Goal: Task Accomplishment & Management: Use online tool/utility

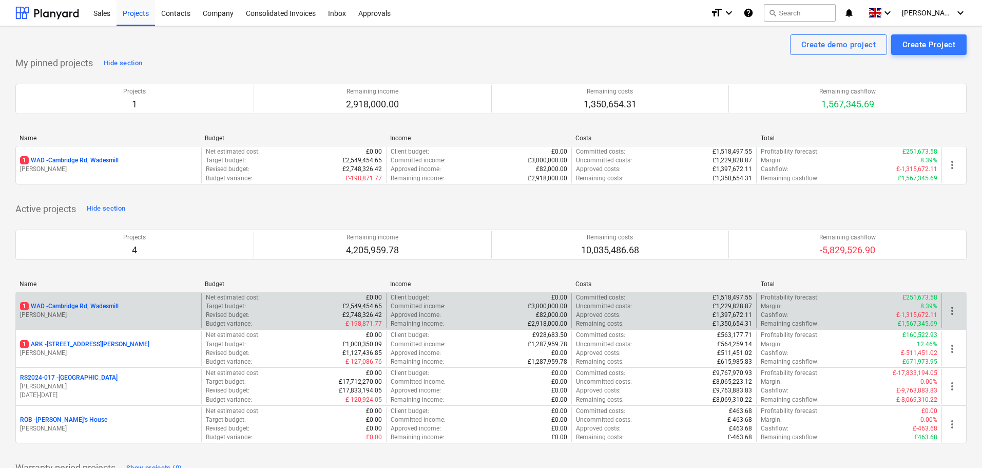
click at [73, 306] on p "1 WAD - Cambridge Rd, Wadesmill" at bounding box center [69, 306] width 99 height 9
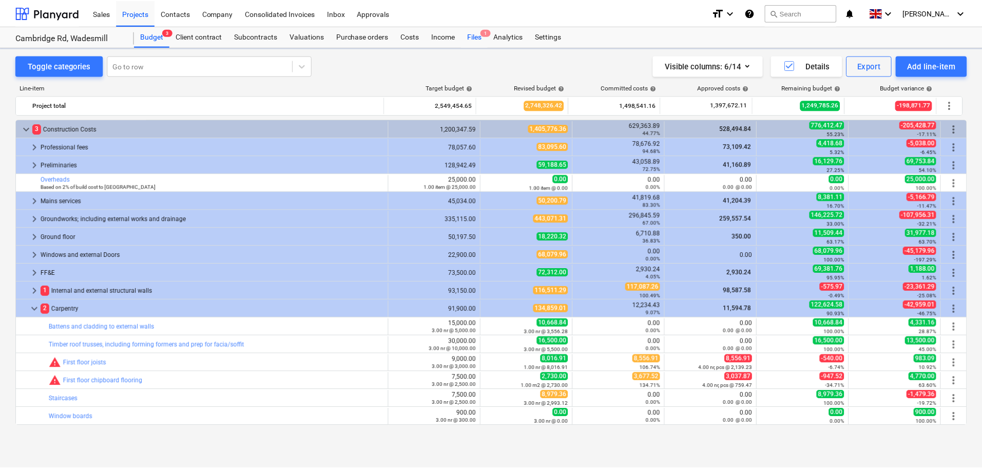
scroll to position [154, 0]
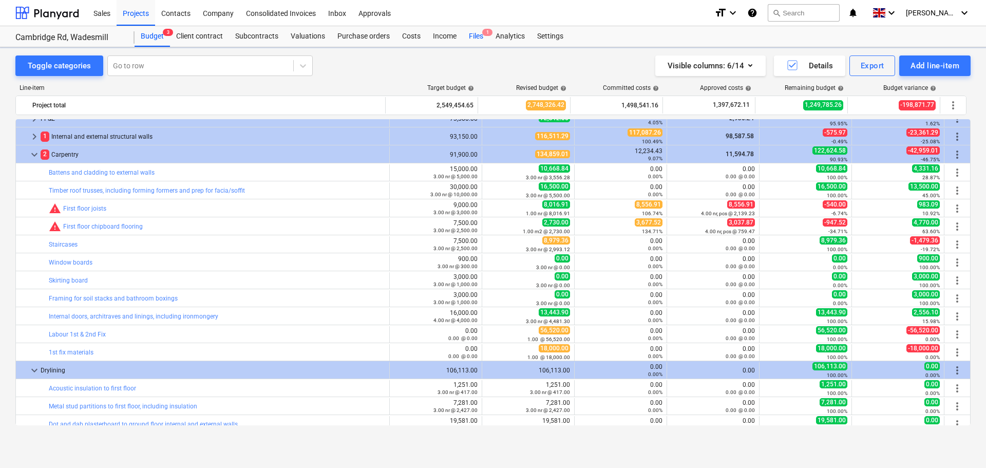
click at [480, 35] on div "Files 1" at bounding box center [476, 36] width 27 height 21
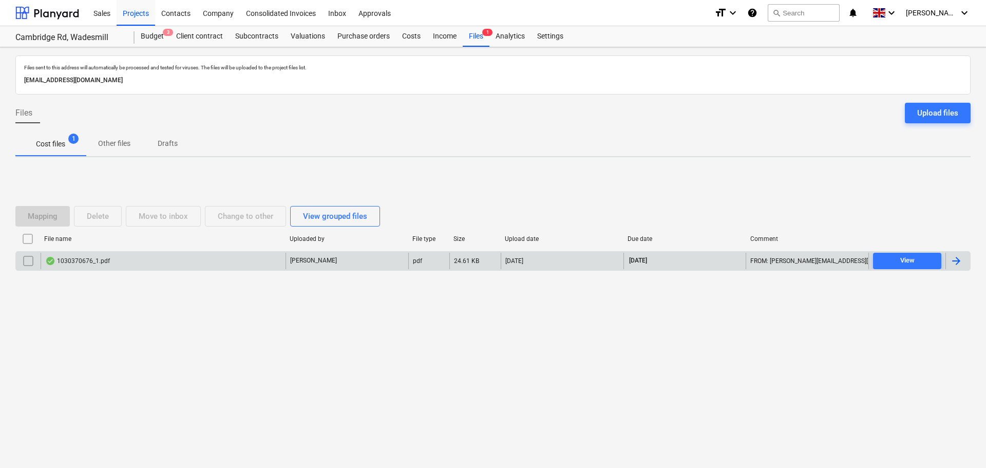
click at [97, 264] on div "1030370676_1.pdf" at bounding box center [77, 261] width 65 height 8
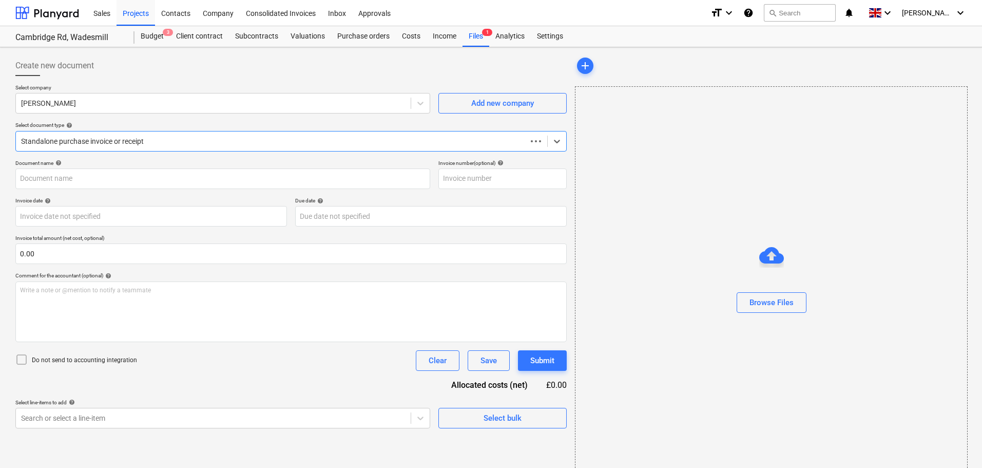
type input "1030370676"
type input "[DATE]"
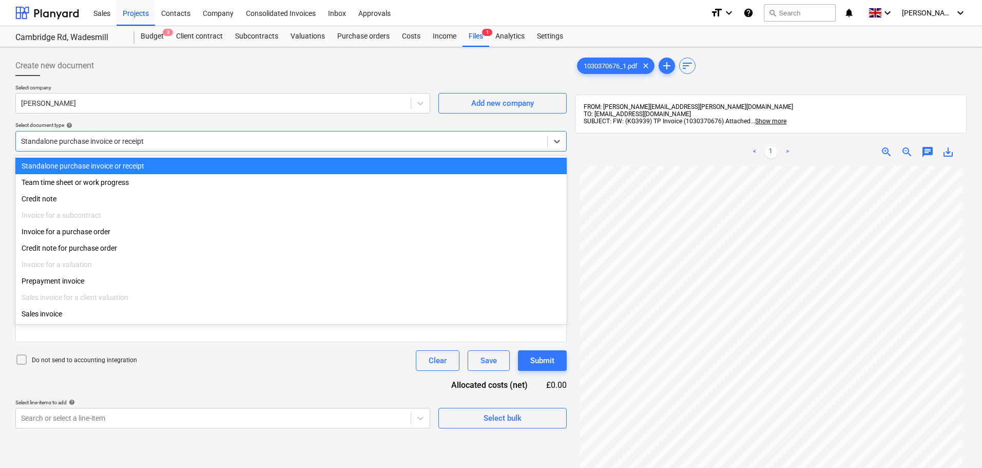
click at [130, 141] on div at bounding box center [281, 141] width 521 height 10
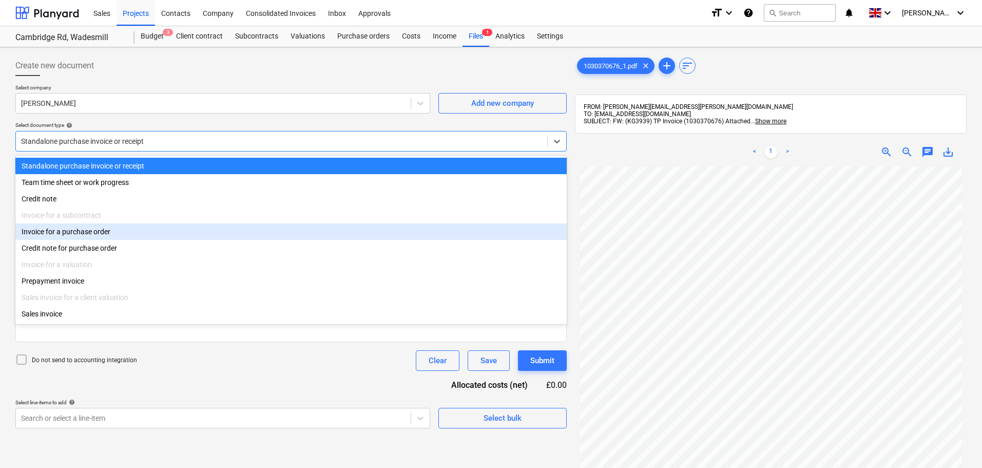
click at [101, 234] on div "Invoice for a purchase order" at bounding box center [291, 231] width 552 height 16
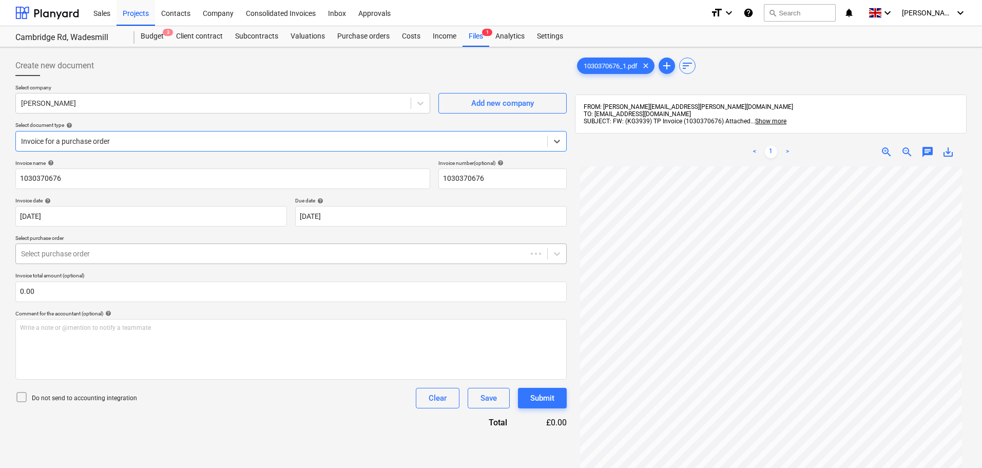
click at [83, 251] on div at bounding box center [271, 254] width 501 height 10
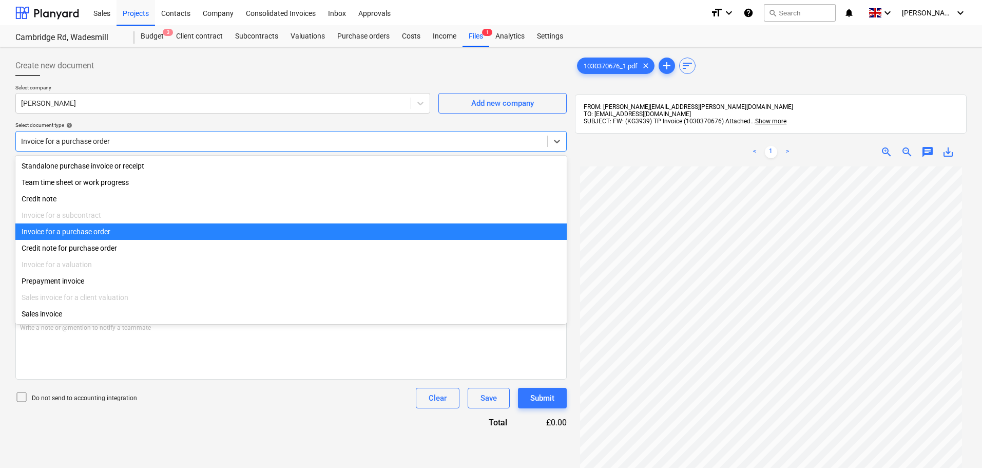
click at [106, 144] on div at bounding box center [281, 141] width 521 height 10
click at [108, 143] on div at bounding box center [281, 141] width 521 height 10
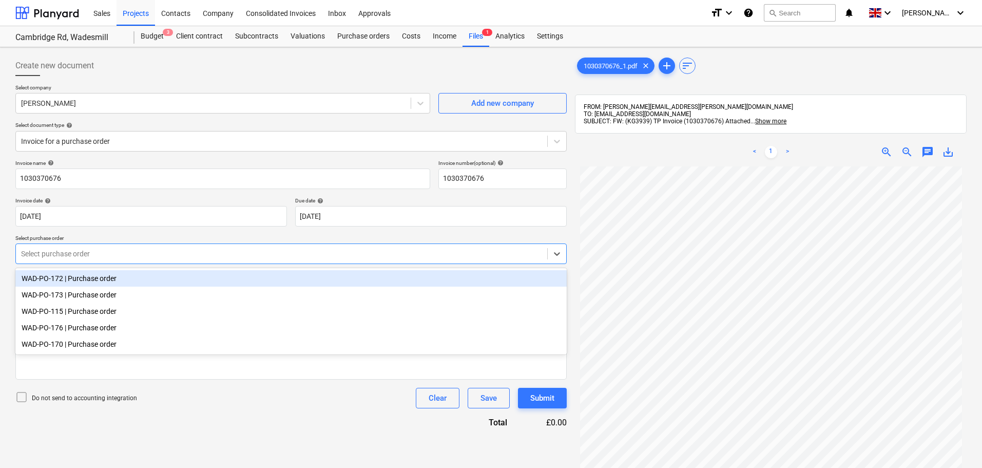
click at [99, 249] on div at bounding box center [281, 254] width 521 height 10
click at [93, 280] on div "WAD-PO-172 | Purchase order" at bounding box center [291, 278] width 552 height 16
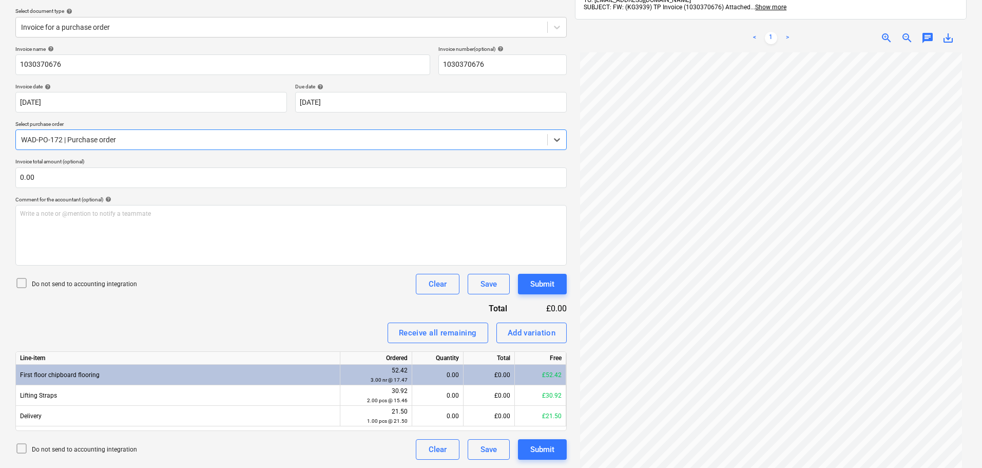
scroll to position [146, 0]
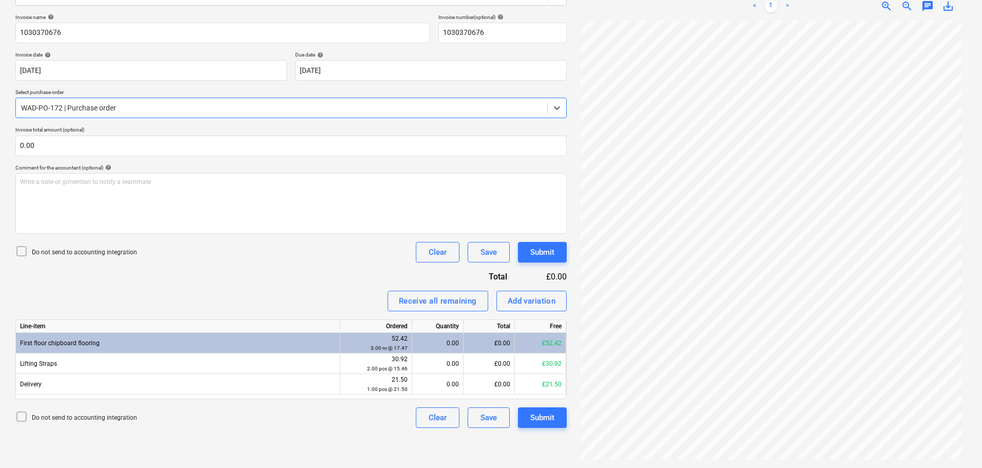
click at [131, 109] on div at bounding box center [281, 108] width 521 height 10
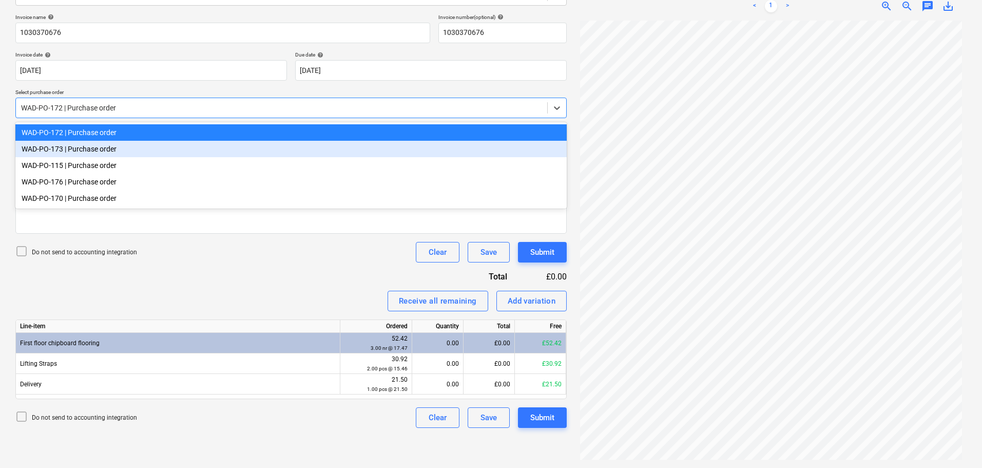
click at [117, 149] on div "WAD-PO-173 | Purchase order" at bounding box center [291, 149] width 552 height 16
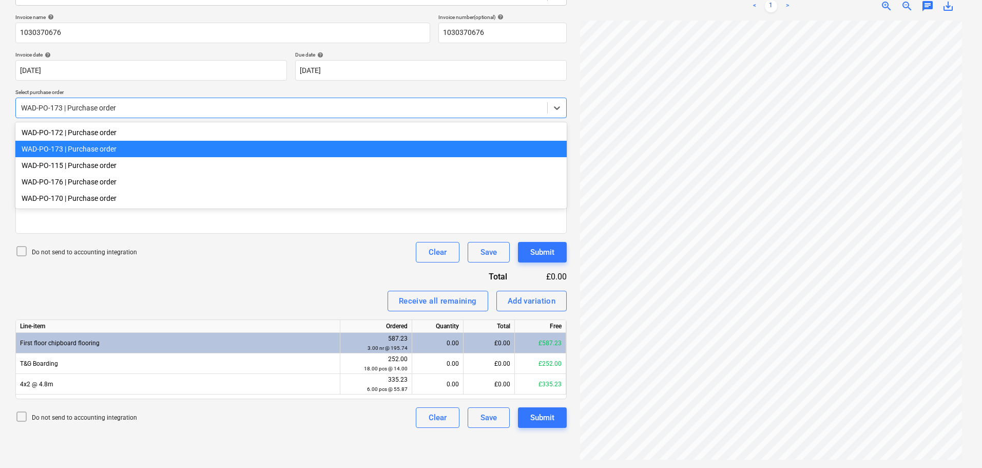
click at [126, 109] on div at bounding box center [281, 108] width 521 height 10
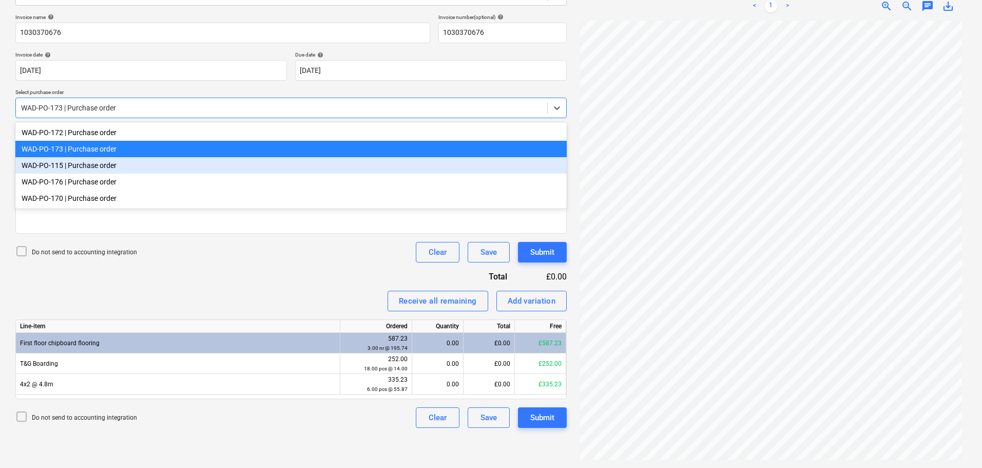
click at [106, 164] on div "WAD-PO-115 | Purchase order" at bounding box center [291, 165] width 552 height 16
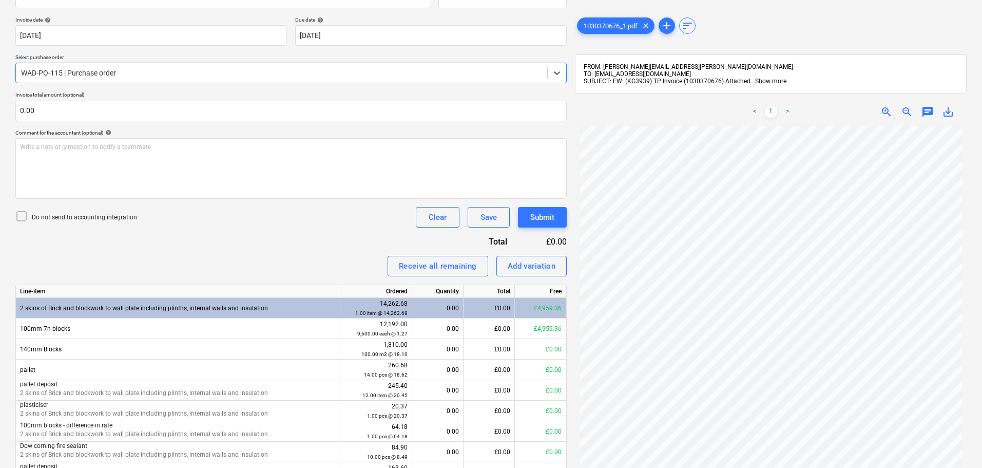
scroll to position [145, 0]
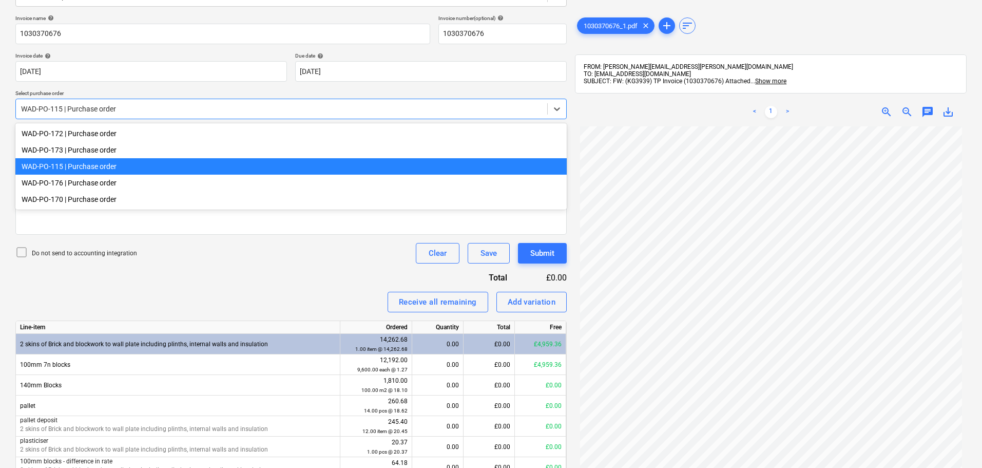
click at [139, 110] on div at bounding box center [281, 109] width 521 height 10
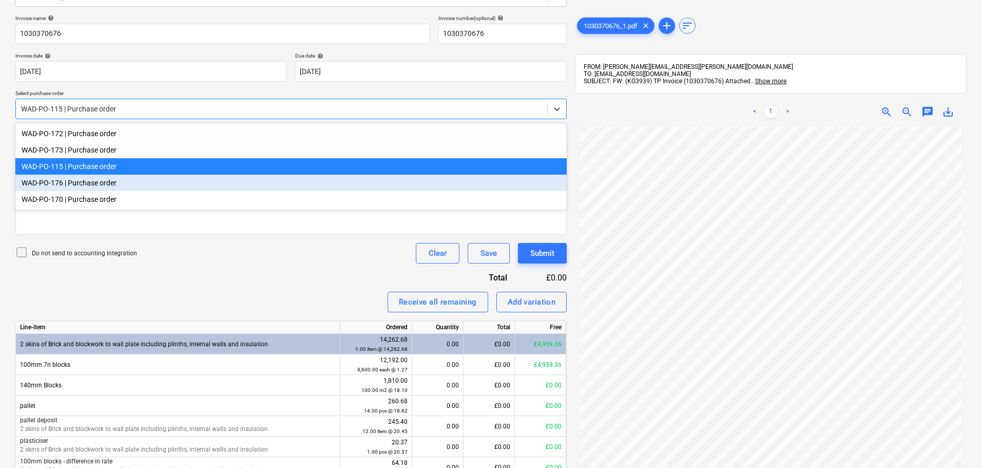
click at [111, 186] on div "WAD-PO-176 | Purchase order" at bounding box center [291, 183] width 552 height 16
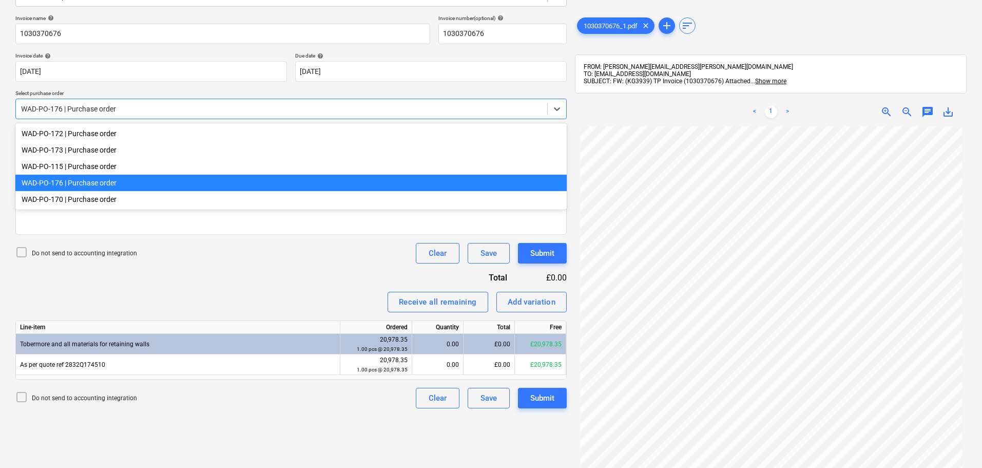
click at [126, 111] on div at bounding box center [281, 109] width 521 height 10
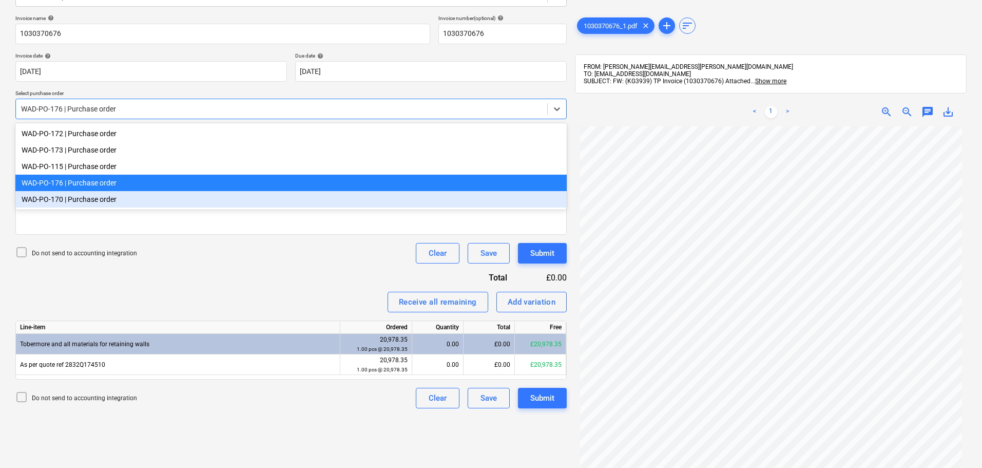
click at [97, 203] on div "WAD-PO-170 | Purchase order" at bounding box center [291, 199] width 552 height 16
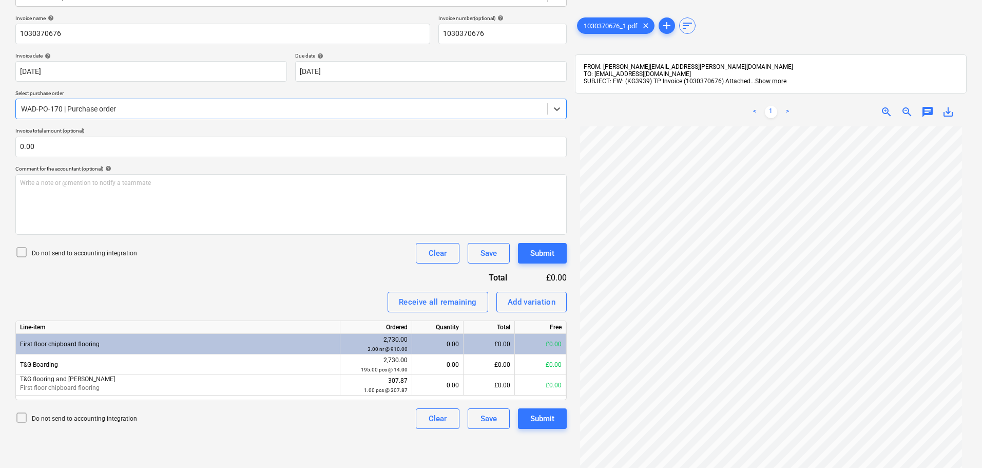
click at [114, 110] on div at bounding box center [281, 109] width 521 height 10
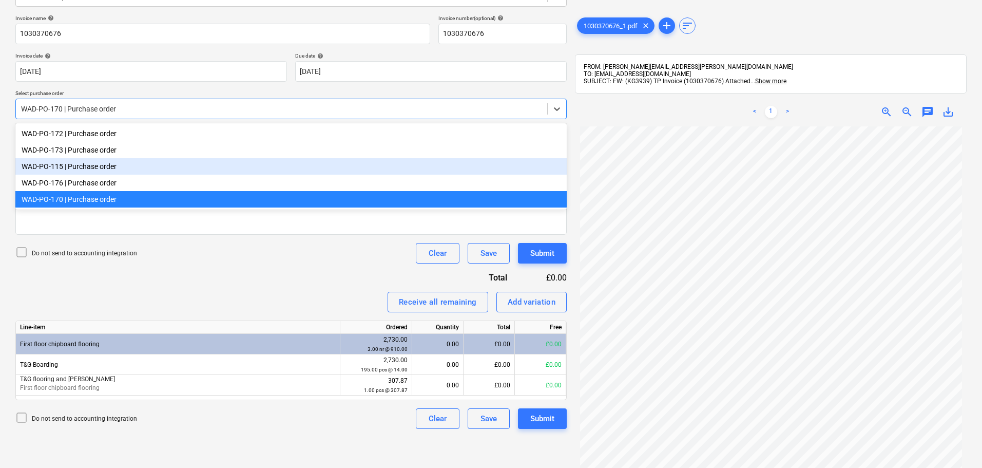
click at [99, 171] on div "WAD-PO-115 | Purchase order" at bounding box center [291, 166] width 552 height 16
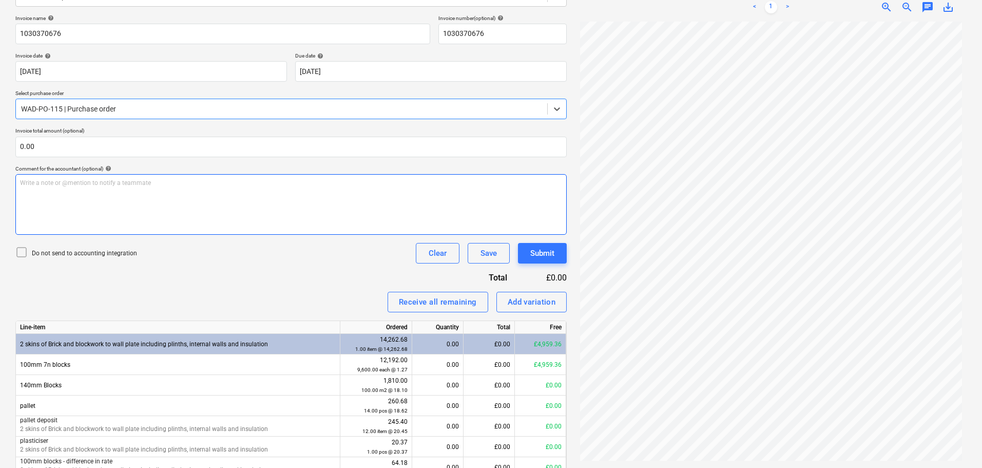
click at [115, 187] on p "Write a note or @mention to notify a teammate [PERSON_NAME]" at bounding box center [291, 183] width 542 height 9
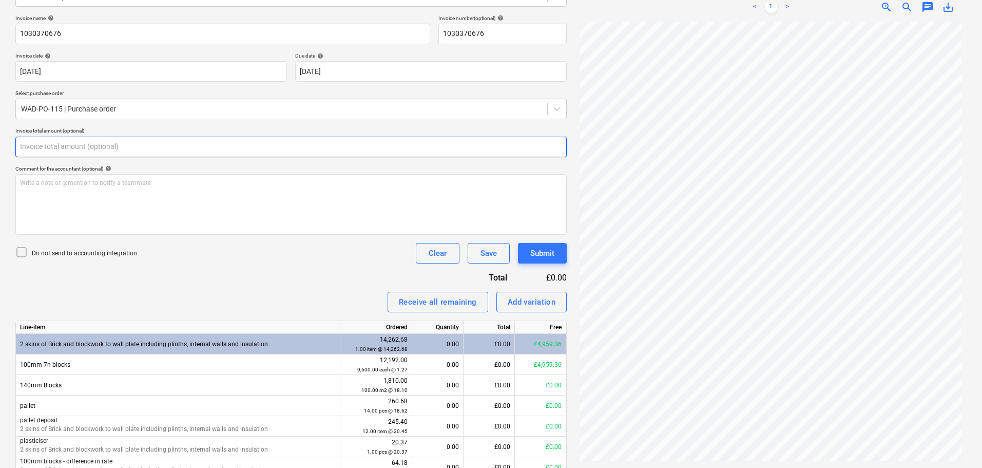
click at [131, 150] on input "text" at bounding box center [291, 147] width 552 height 21
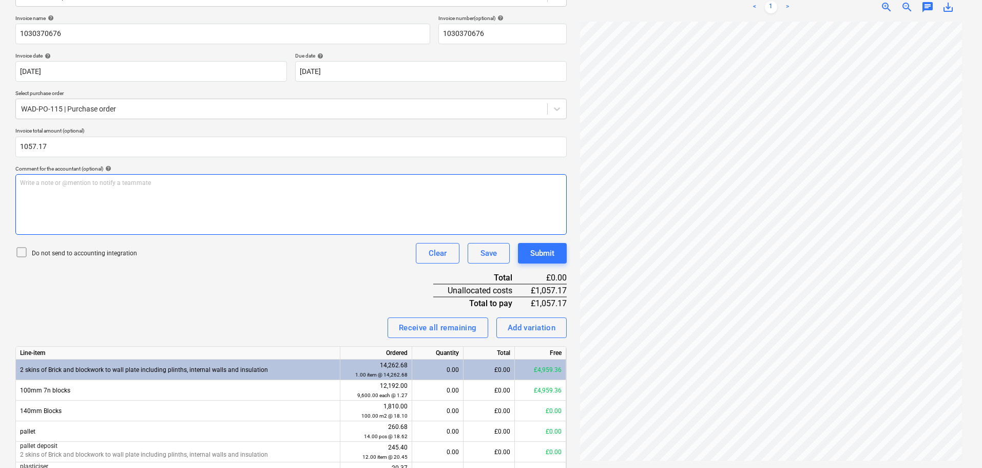
type input "1,057.17"
click at [122, 181] on p "Write a note or @mention to notify a teammate [PERSON_NAME]" at bounding box center [291, 183] width 542 height 9
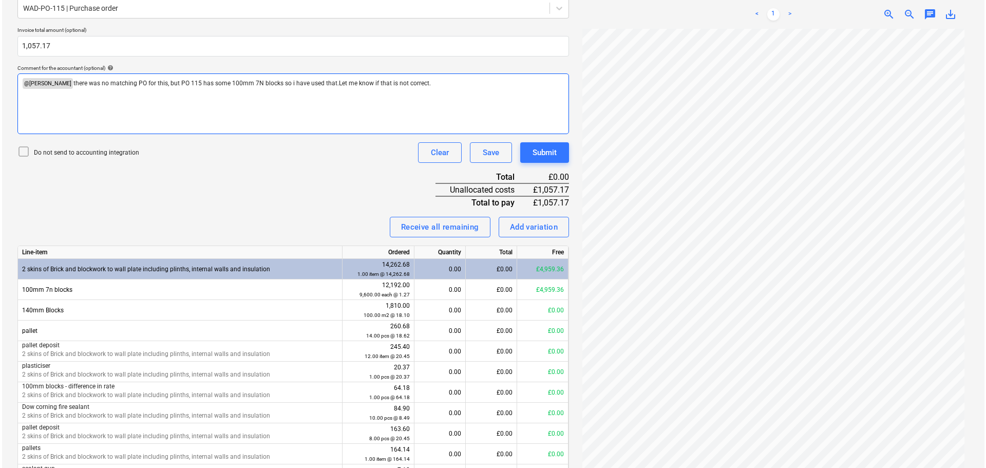
scroll to position [257, 0]
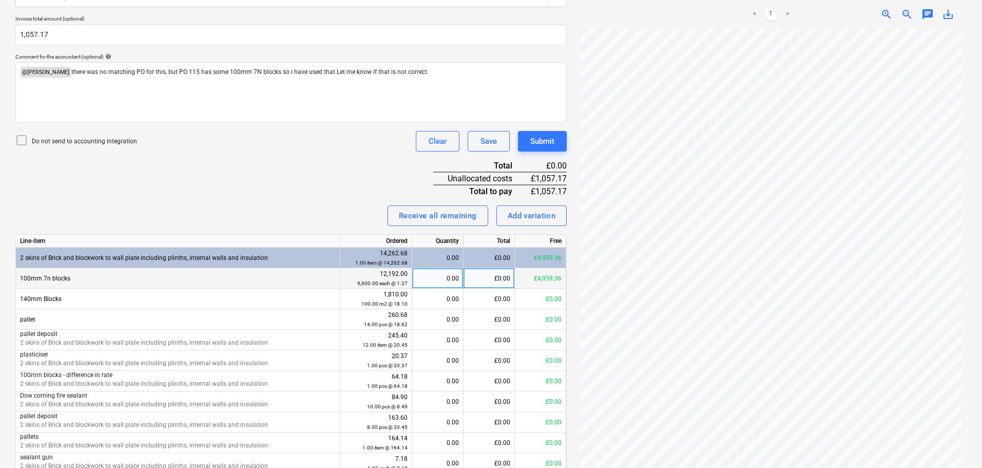
click at [495, 276] on div "£0.00" at bounding box center [489, 278] width 51 height 21
type input "1057.17"
click at [542, 140] on div "Submit" at bounding box center [542, 141] width 24 height 13
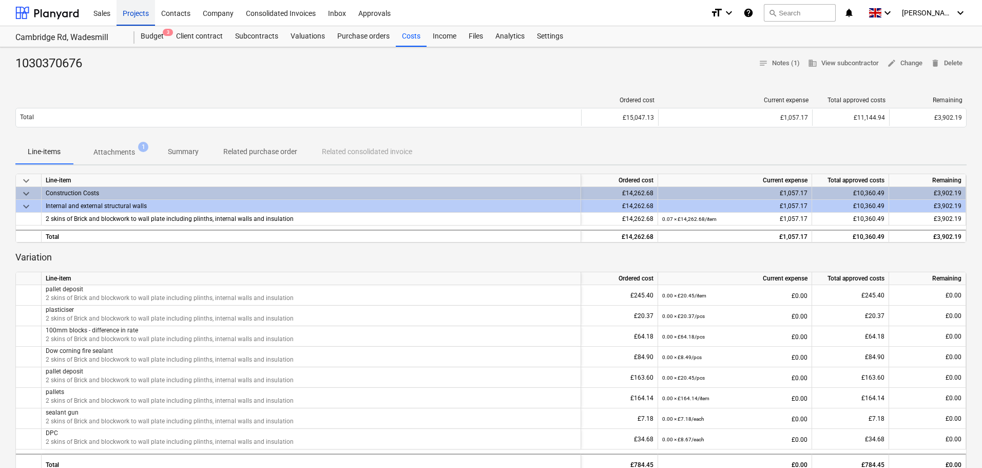
click at [137, 9] on div "Projects" at bounding box center [136, 12] width 39 height 26
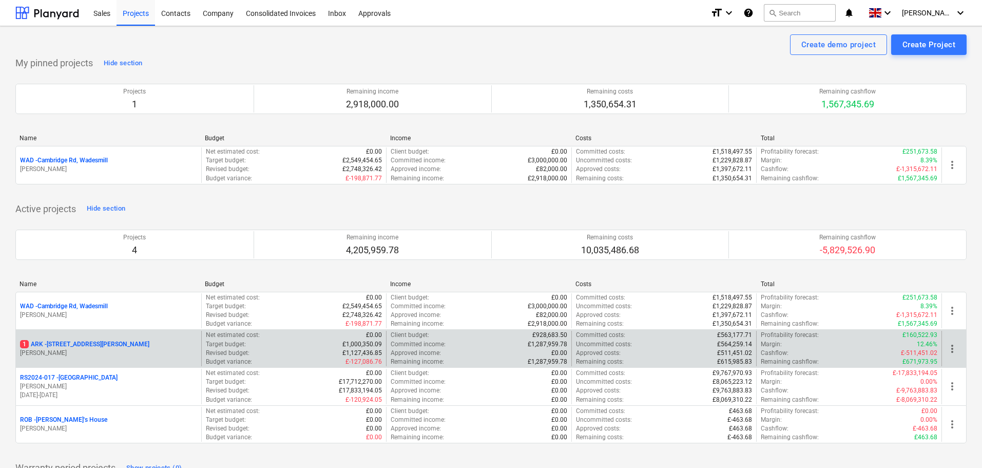
click at [78, 344] on p "1 ARK - 2 Galley [PERSON_NAME]" at bounding box center [84, 344] width 129 height 9
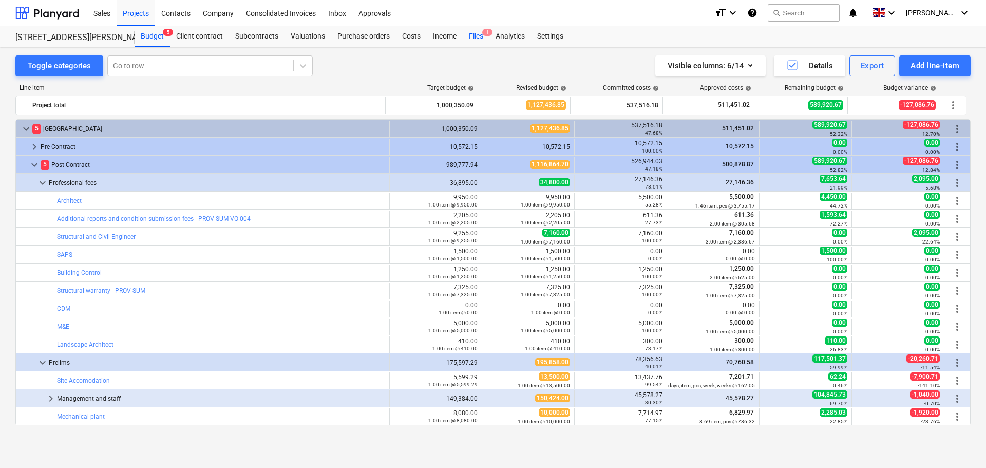
click at [478, 35] on div "Files 1" at bounding box center [476, 36] width 27 height 21
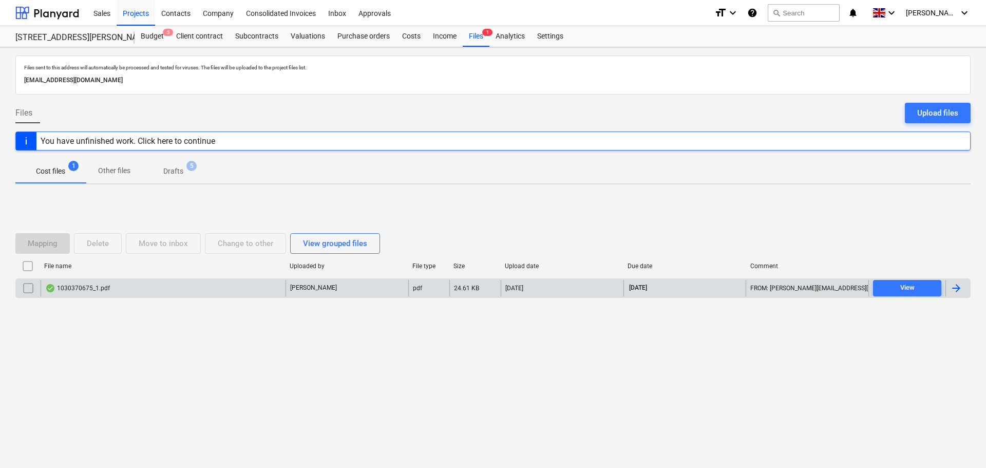
click at [88, 283] on div "1030370675_1.pdf" at bounding box center [163, 288] width 245 height 16
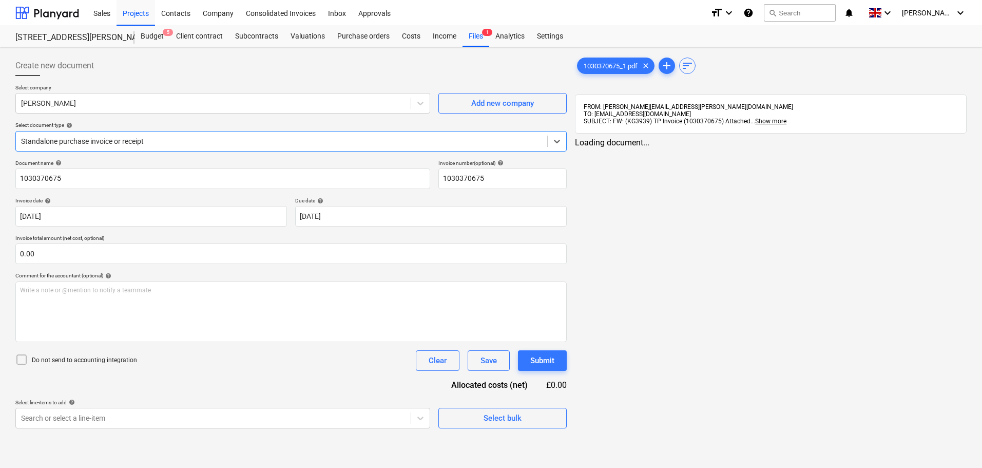
type input "1030370675"
type input "[DATE]"
click at [232, 254] on input "text" at bounding box center [291, 253] width 552 height 21
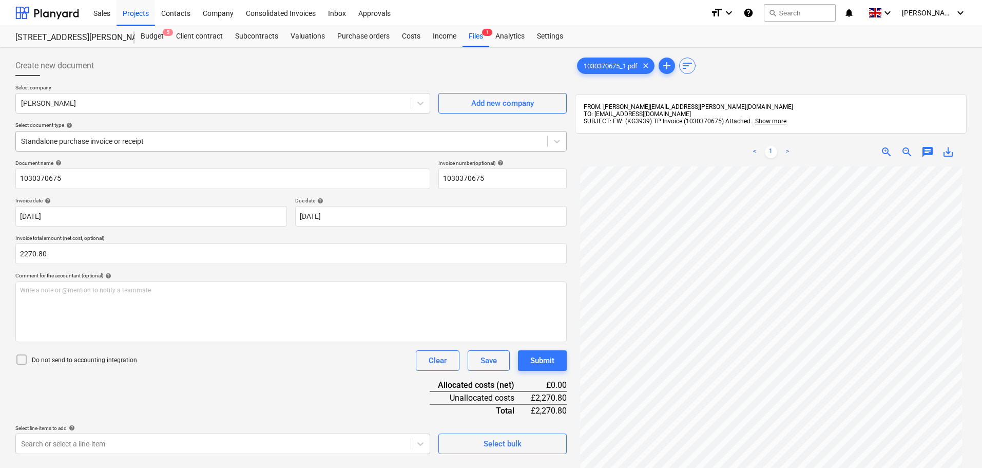
type input "2,270.80"
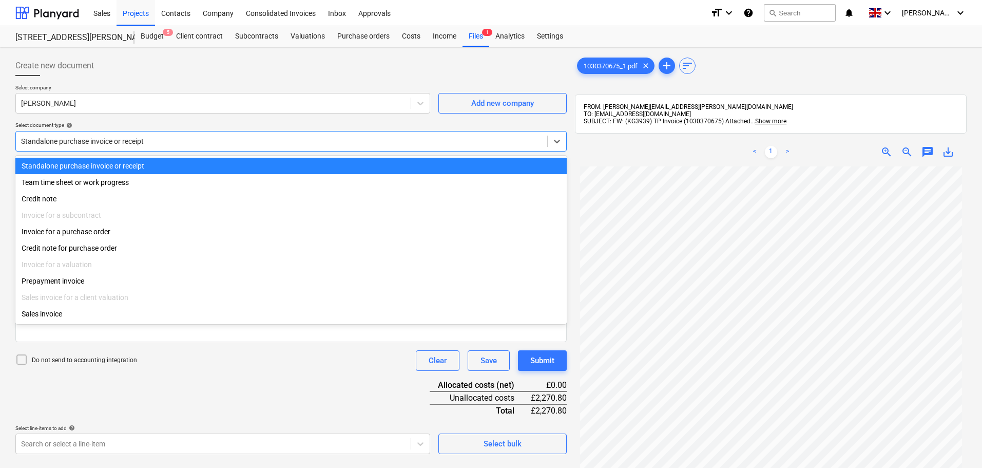
click at [102, 143] on div at bounding box center [281, 141] width 521 height 10
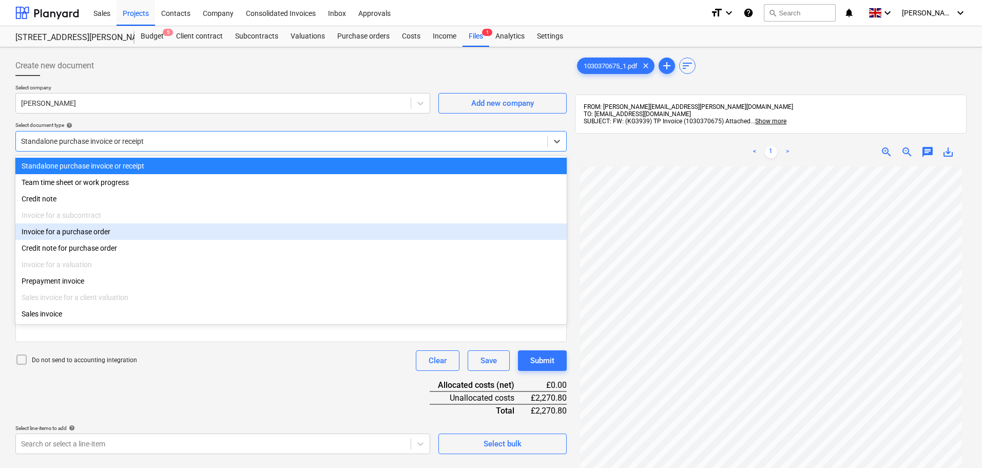
click at [85, 233] on div "Invoice for a purchase order" at bounding box center [291, 231] width 552 height 16
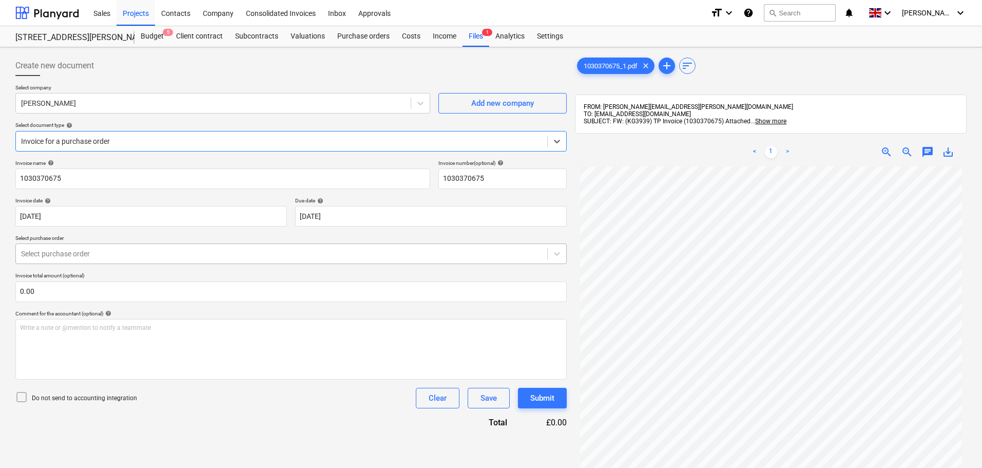
click at [72, 250] on div at bounding box center [281, 254] width 521 height 10
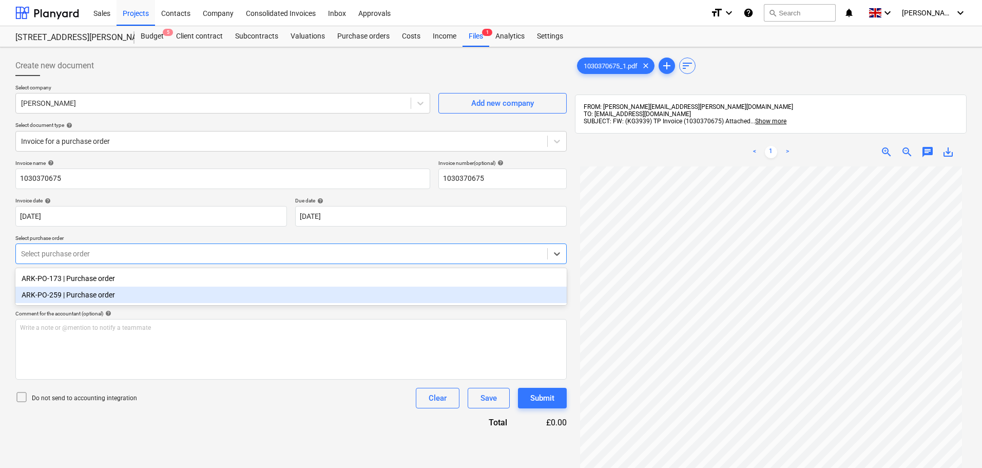
click at [270, 408] on div "Do not send to accounting integration Clear Save Submit" at bounding box center [291, 398] width 552 height 21
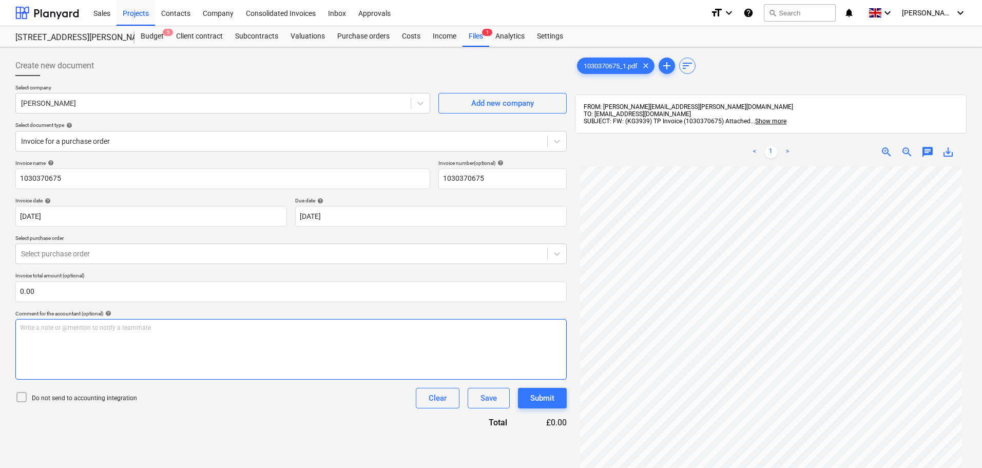
click at [106, 330] on p "Write a note or @mention to notify a teammate [PERSON_NAME]" at bounding box center [291, 328] width 542 height 9
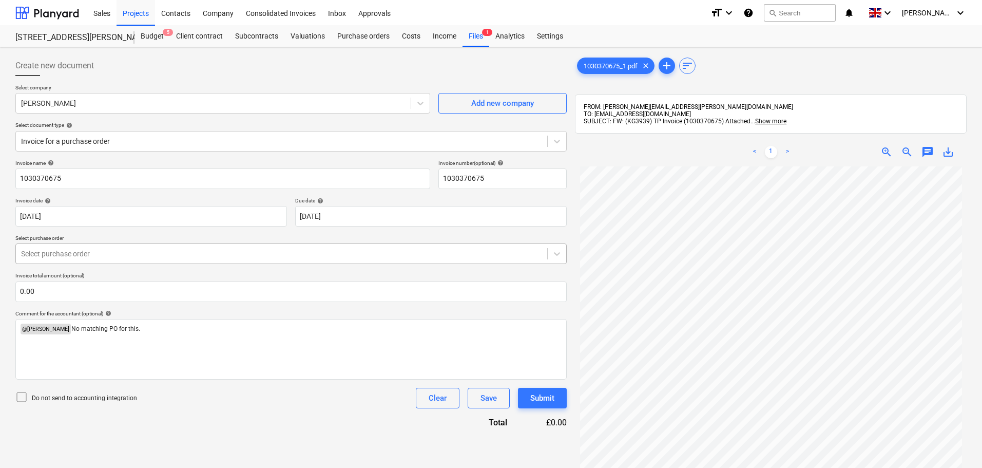
click at [136, 256] on div at bounding box center [281, 254] width 521 height 10
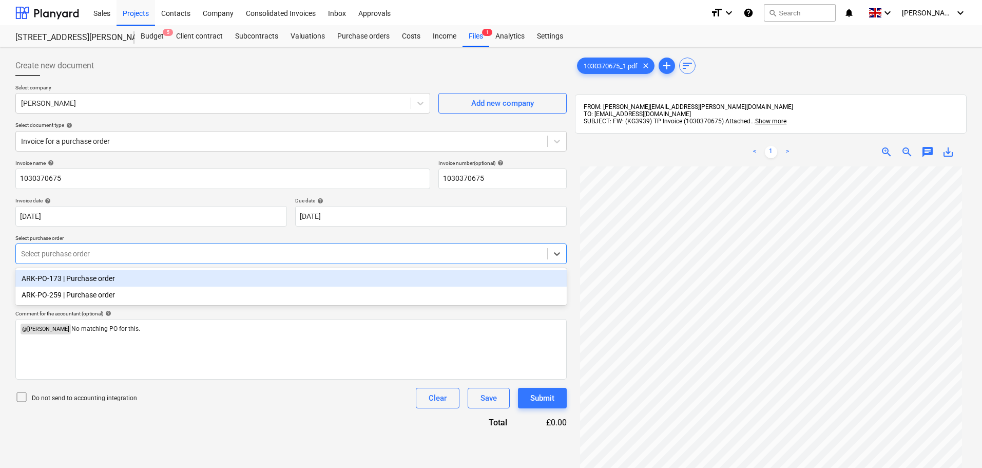
click at [120, 279] on div "ARK-PO-173 | Purchase order" at bounding box center [291, 278] width 552 height 16
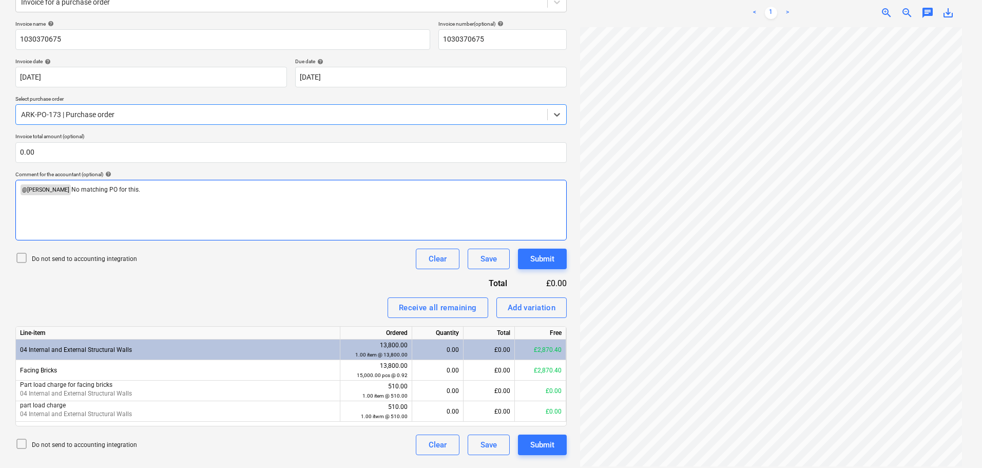
scroll to position [146, 0]
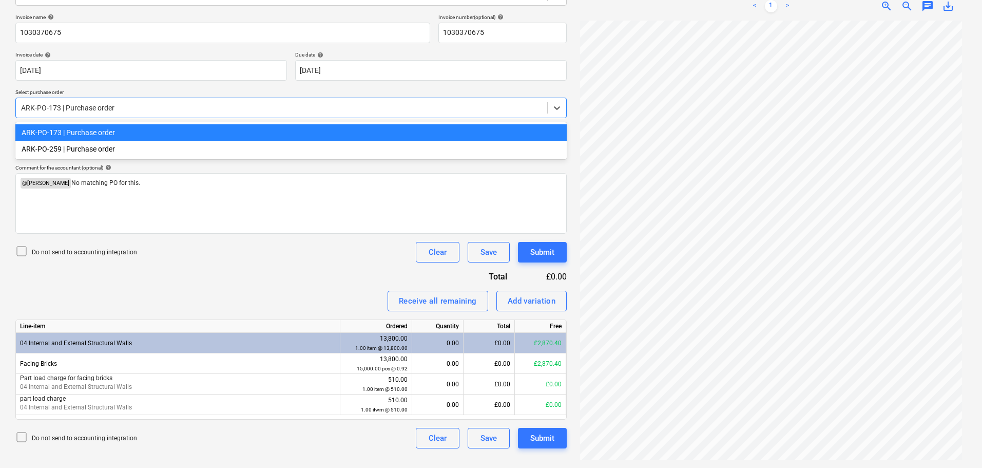
click at [151, 107] on div at bounding box center [281, 108] width 521 height 10
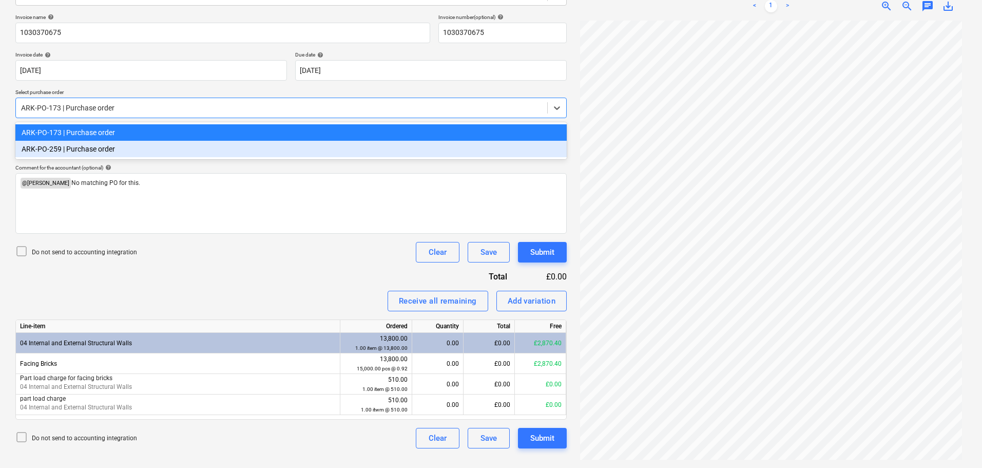
click at [127, 147] on div "ARK-PO-259 | Purchase order" at bounding box center [291, 149] width 552 height 16
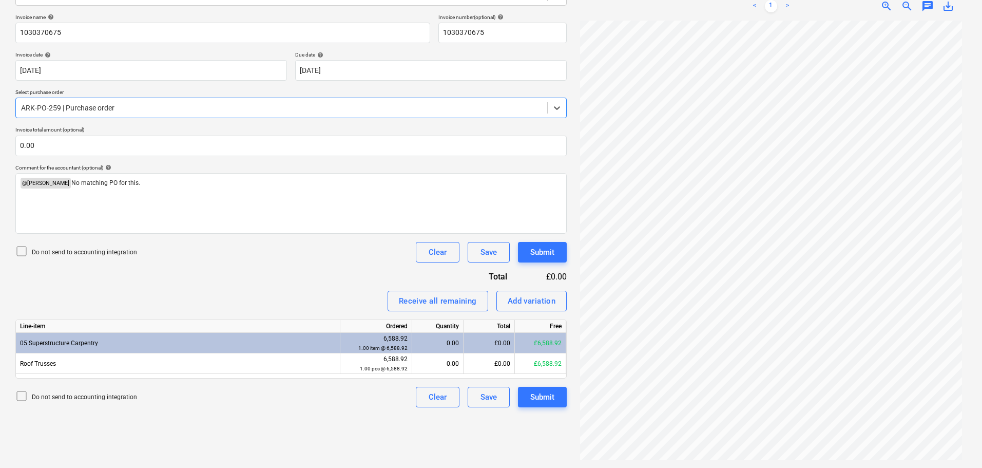
click at [141, 109] on div at bounding box center [281, 108] width 521 height 10
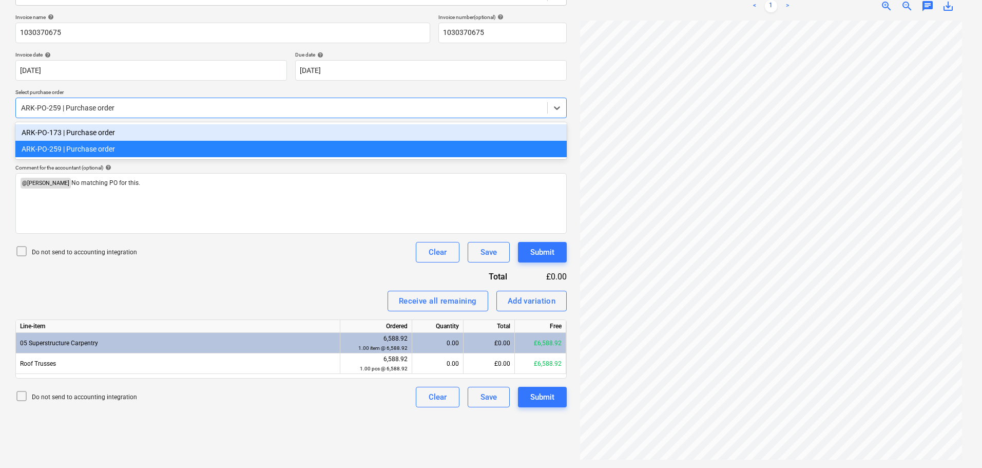
click at [126, 134] on div "ARK-PO-173 | Purchase order" at bounding box center [291, 132] width 552 height 16
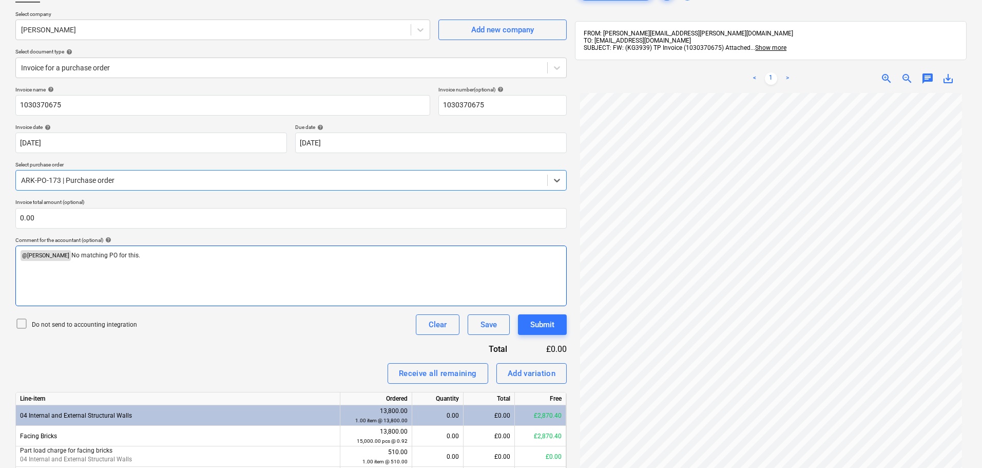
scroll to position [43, 0]
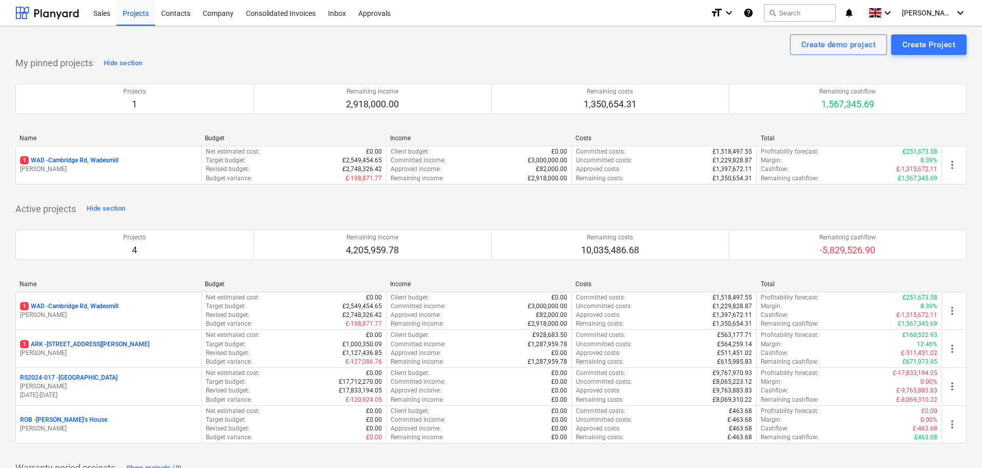
click at [71, 160] on p "1 WAD - Cambridge Rd, Wadesmill" at bounding box center [69, 160] width 99 height 9
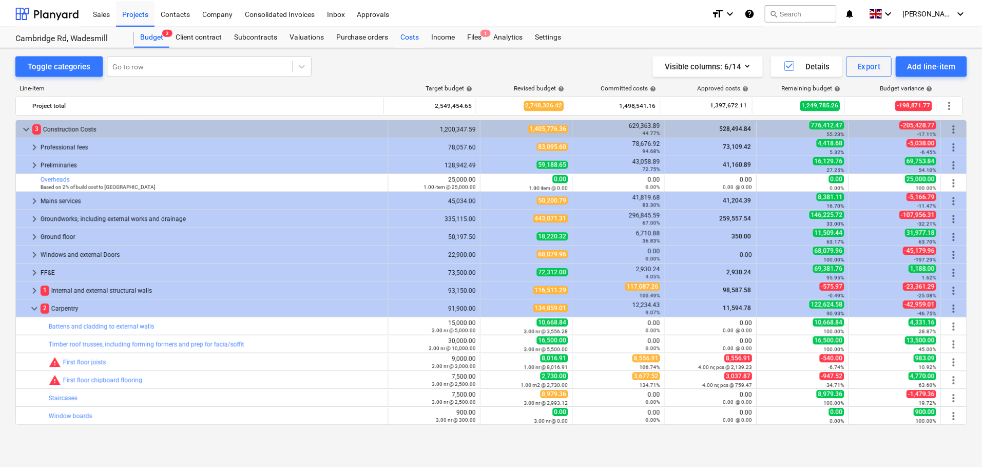
scroll to position [154, 0]
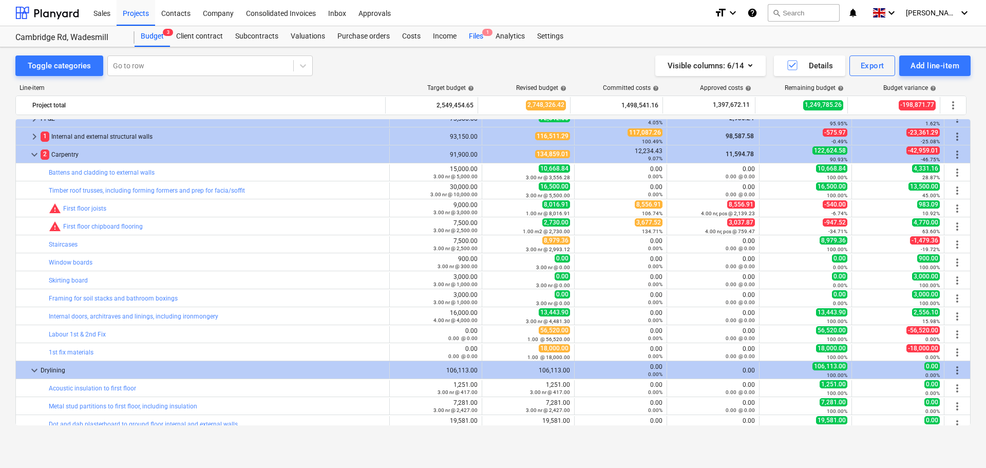
click at [484, 36] on div "Files 1" at bounding box center [476, 36] width 27 height 21
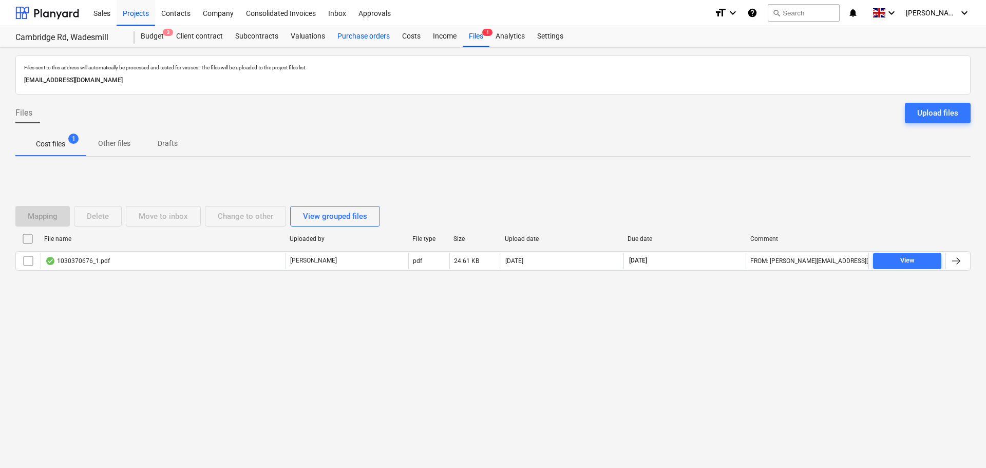
click at [372, 36] on div "Purchase orders" at bounding box center [363, 36] width 65 height 21
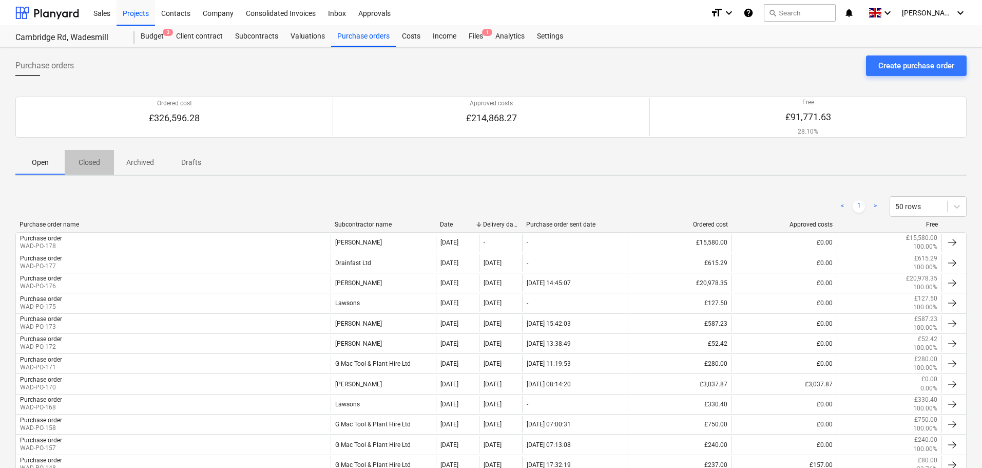
drag, startPoint x: 79, startPoint y: 162, endPoint x: 97, endPoint y: 164, distance: 18.7
click at [79, 162] on p "Closed" at bounding box center [89, 162] width 25 height 11
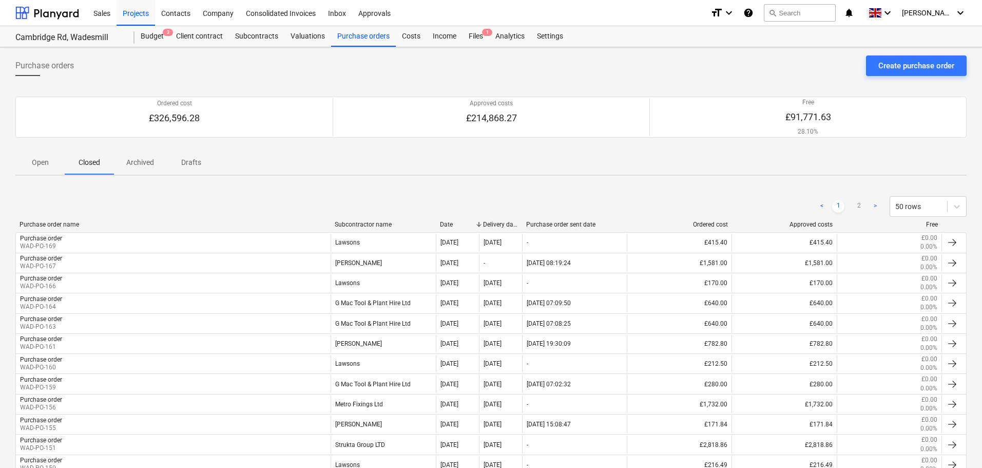
click at [47, 165] on p "Open" at bounding box center [40, 162] width 25 height 11
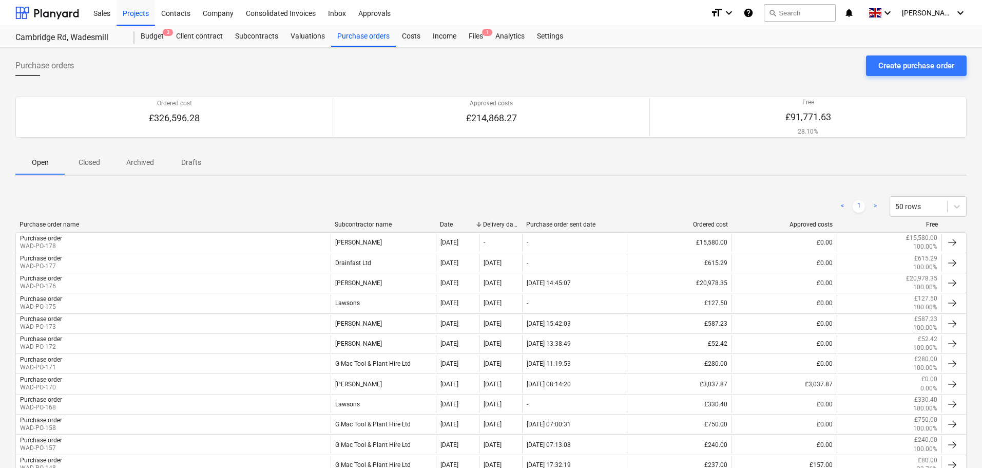
click at [141, 163] on p "Archived" at bounding box center [140, 162] width 28 height 11
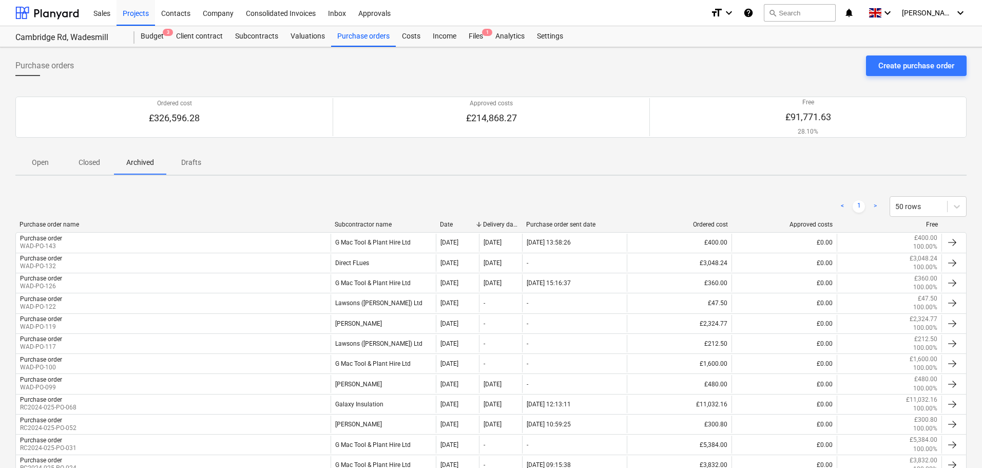
click at [190, 159] on p "Drafts" at bounding box center [191, 162] width 25 height 11
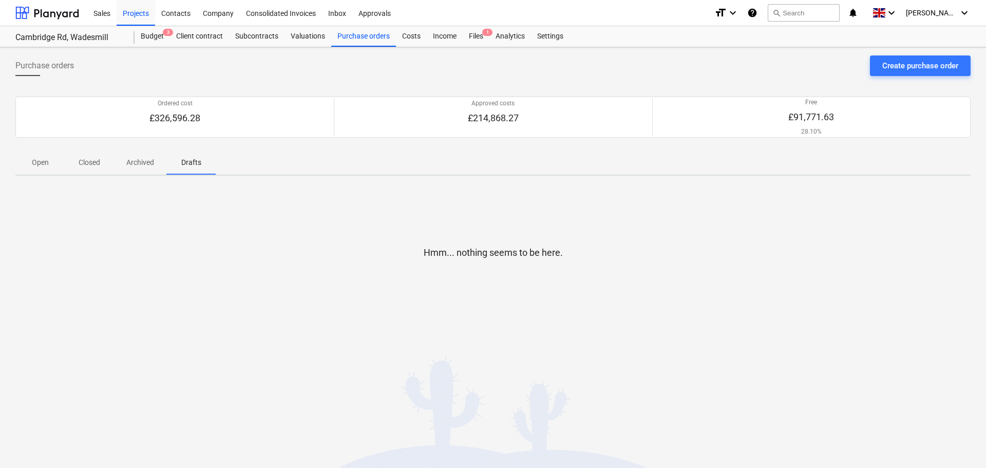
click at [150, 164] on p "Archived" at bounding box center [140, 162] width 28 height 11
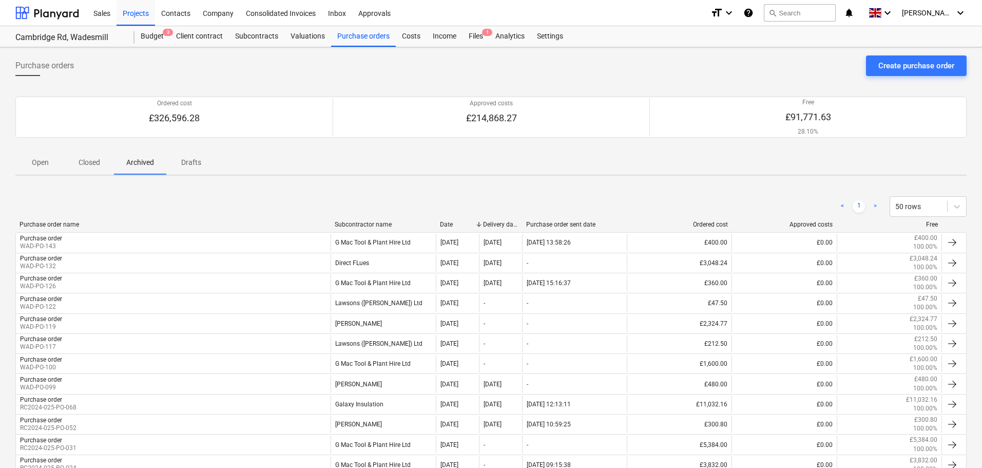
click at [50, 220] on div "< 1 > 50 rows" at bounding box center [491, 206] width 952 height 29
click at [61, 226] on div "Purchase order name" at bounding box center [173, 224] width 307 height 7
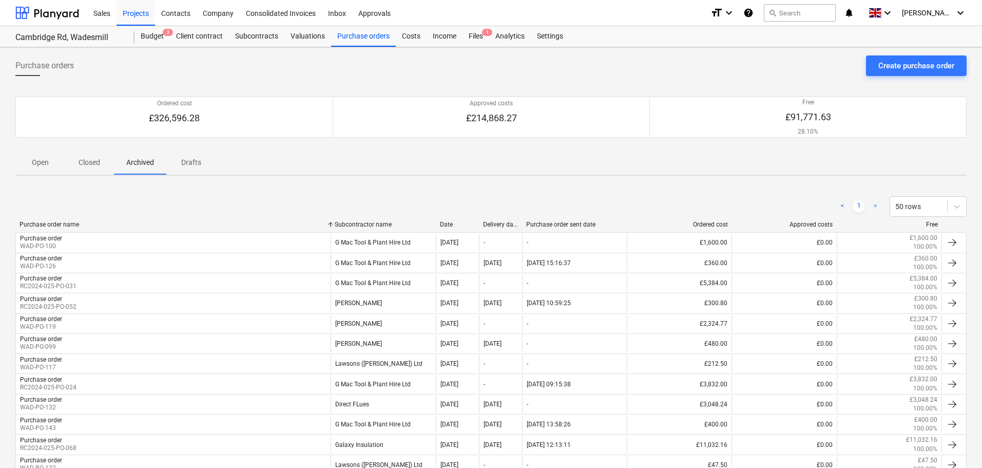
click at [65, 227] on div "Purchase order name" at bounding box center [173, 224] width 307 height 7
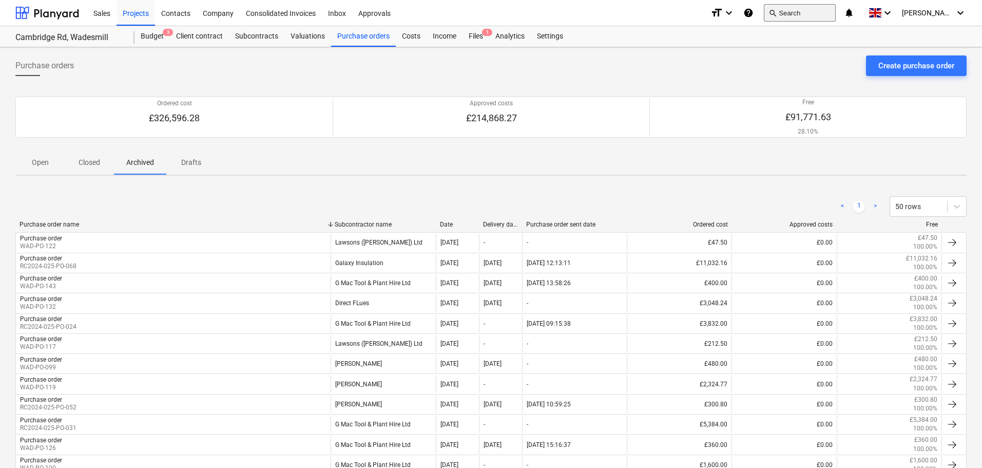
click at [824, 16] on button "search Search" at bounding box center [800, 12] width 72 height 17
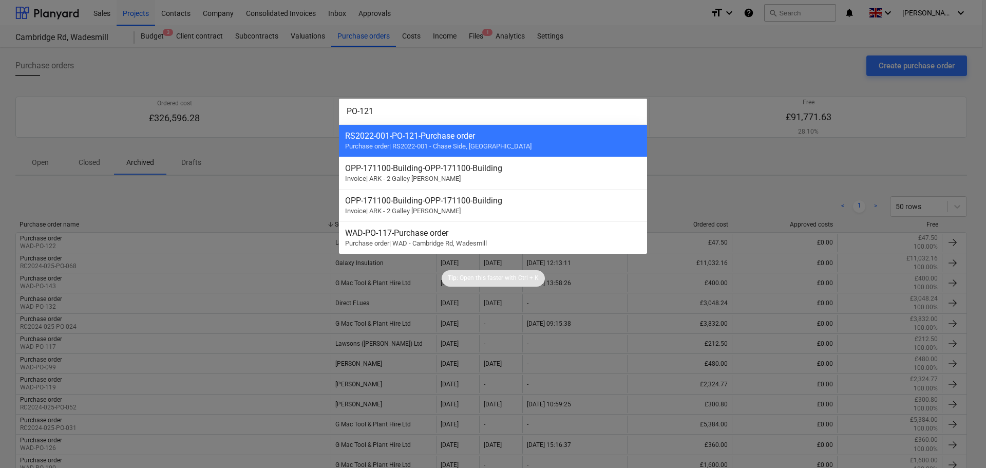
type input "PO-121"
